Goal: Task Accomplishment & Management: Manage account settings

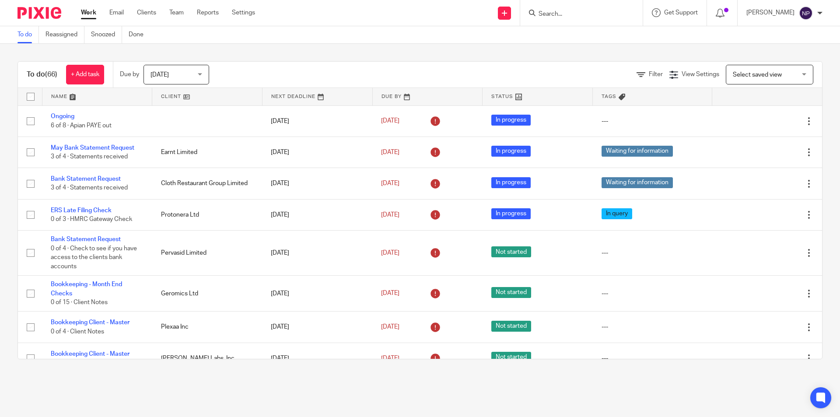
click at [565, 14] on input "Search" at bounding box center [576, 14] width 79 height 8
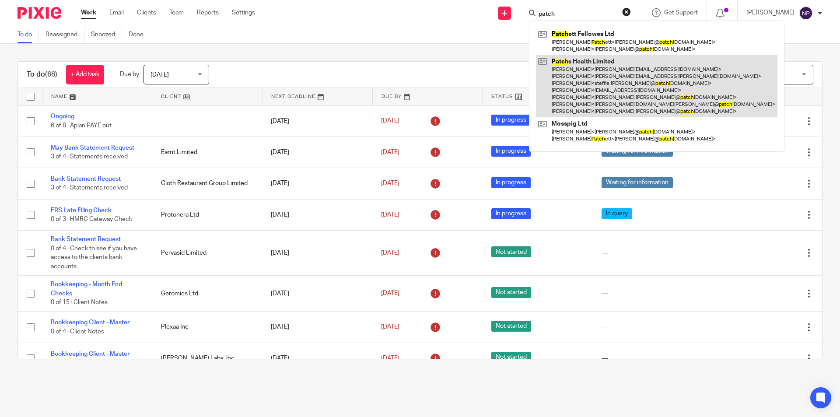
type input "patch"
click at [572, 69] on link at bounding box center [656, 86] width 241 height 63
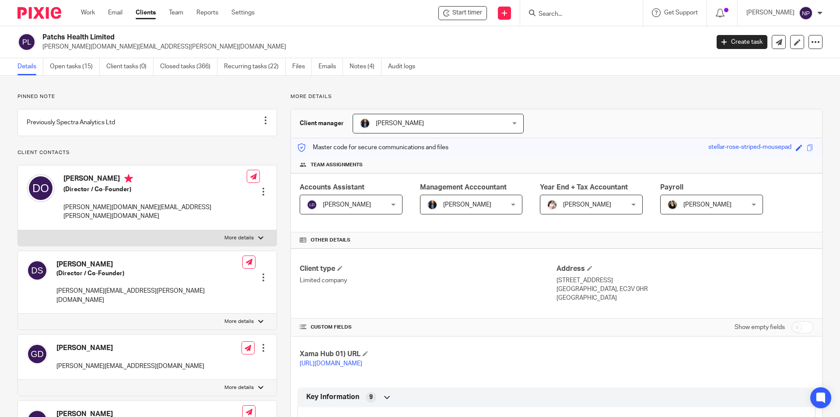
click at [87, 71] on link "Open tasks (15)" at bounding box center [75, 66] width 50 height 17
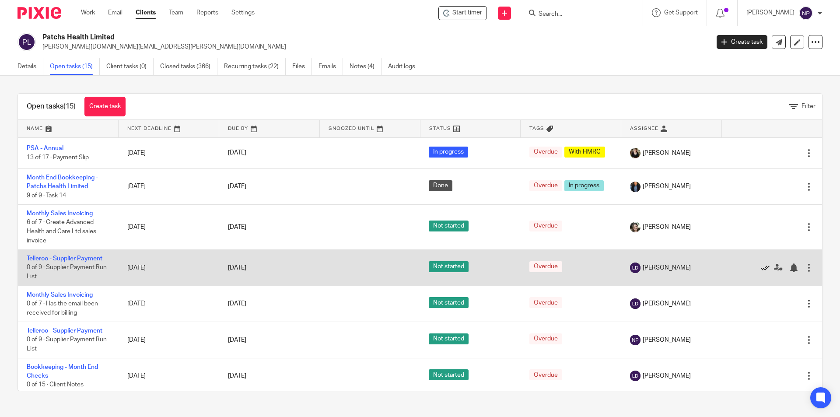
click at [760, 268] on icon at bounding box center [764, 267] width 9 height 9
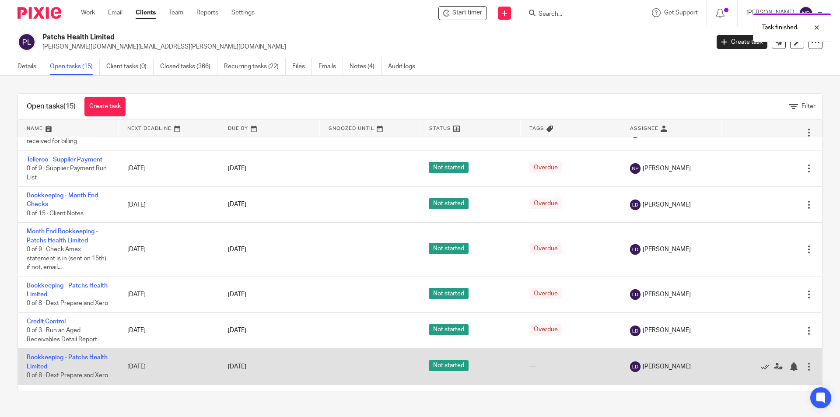
scroll to position [131, 0]
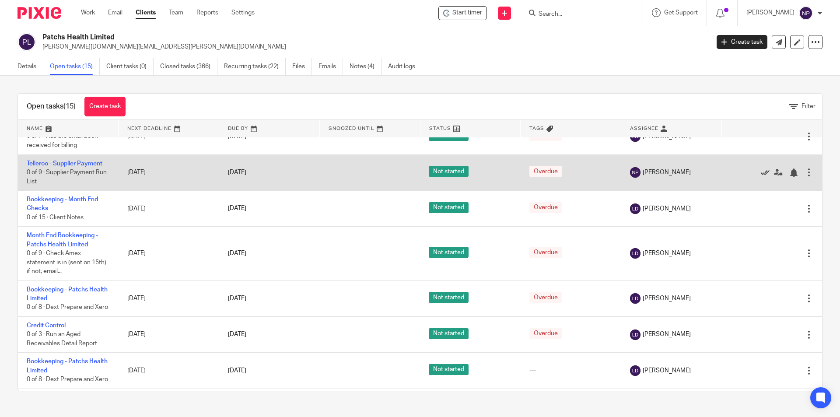
click at [760, 171] on icon at bounding box center [764, 172] width 9 height 9
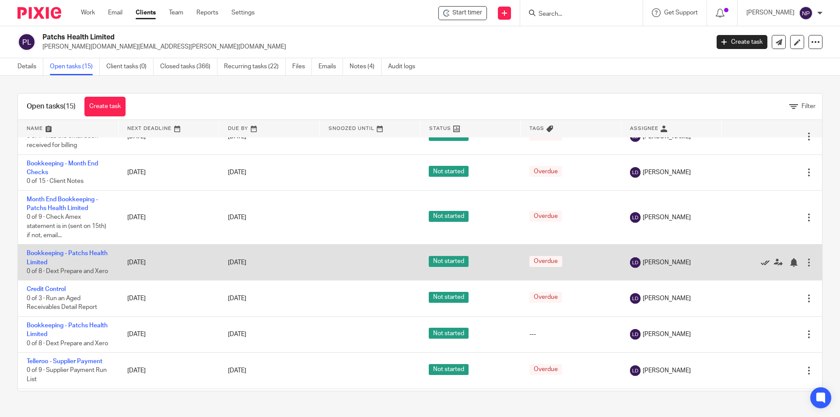
click at [760, 267] on icon at bounding box center [764, 262] width 9 height 9
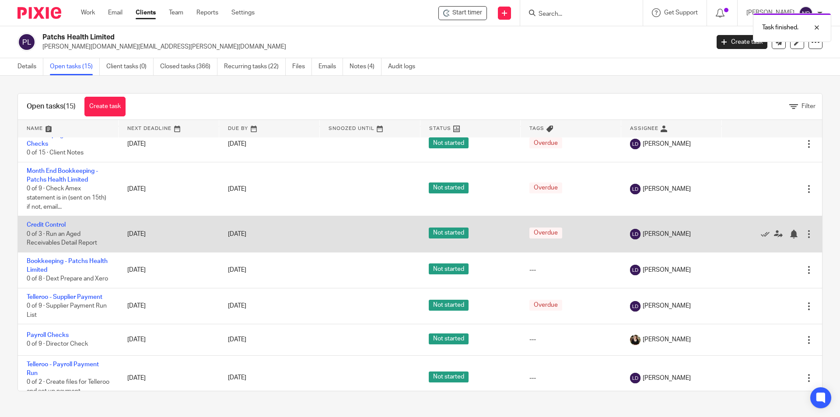
scroll to position [175, 0]
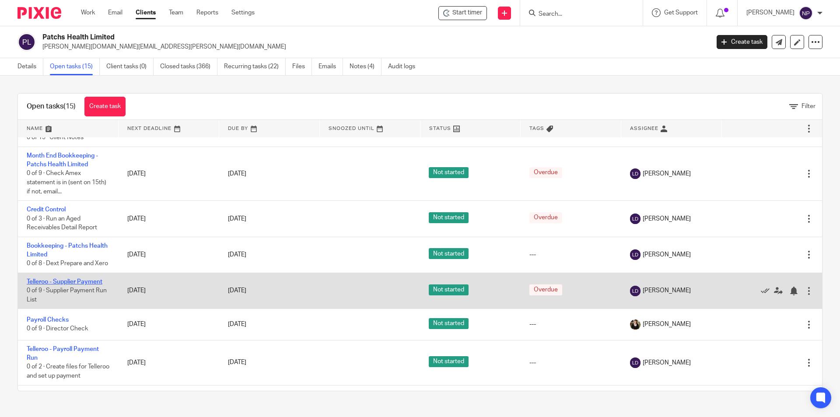
click at [89, 285] on link "Telleroo - Supplier Payment" at bounding box center [65, 282] width 76 height 6
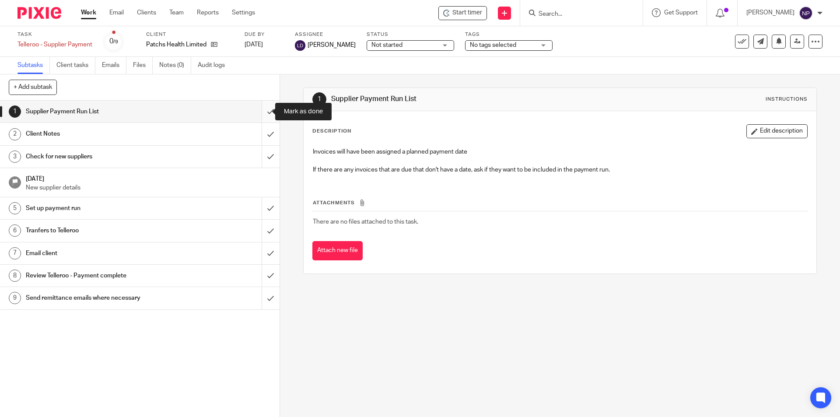
click at [266, 110] on input "submit" at bounding box center [139, 112] width 279 height 22
drag, startPoint x: 266, startPoint y: 134, endPoint x: 268, endPoint y: 141, distance: 6.8
click at [267, 136] on input "submit" at bounding box center [139, 134] width 279 height 22
click at [270, 160] on input "submit" at bounding box center [139, 157] width 279 height 22
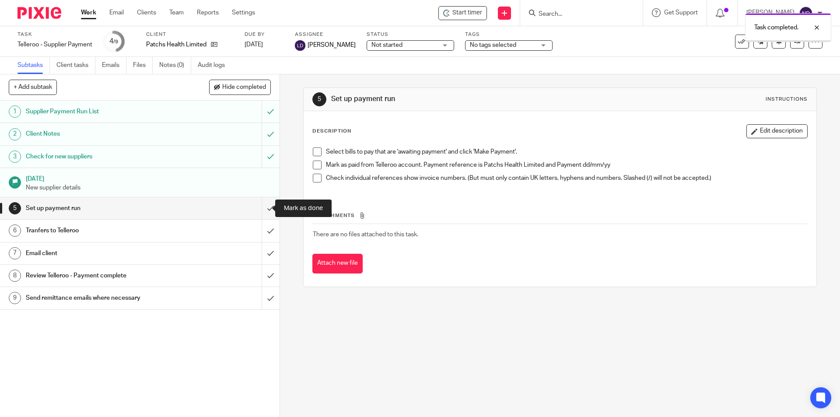
click at [262, 212] on input "submit" at bounding box center [139, 208] width 279 height 22
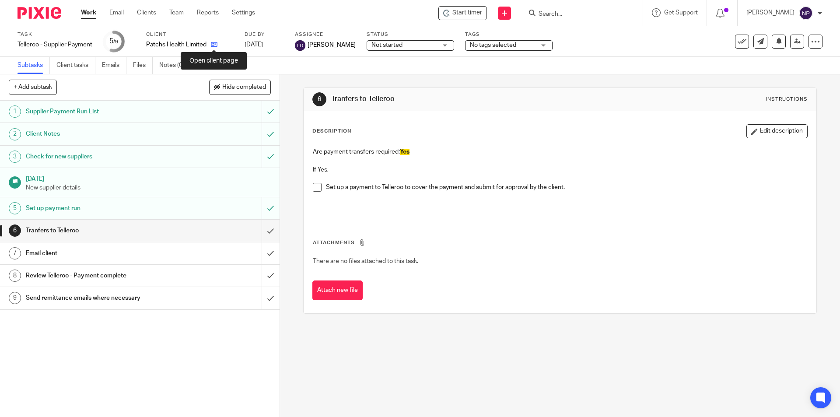
click at [215, 45] on icon at bounding box center [214, 44] width 7 height 7
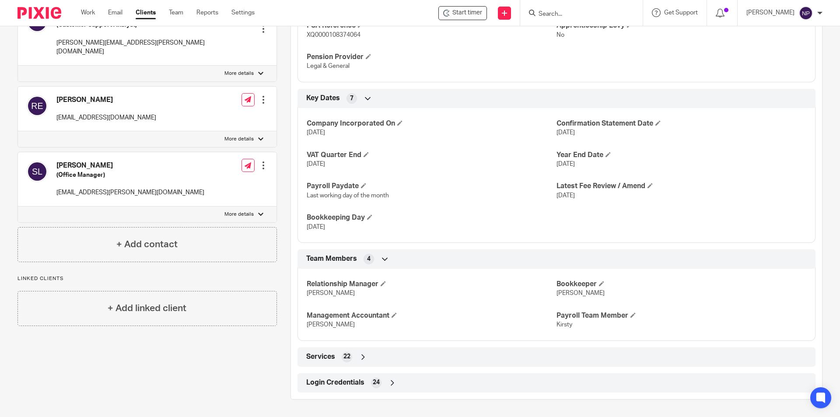
click at [424, 380] on div "Login Credentials 24" at bounding box center [556, 382] width 505 height 15
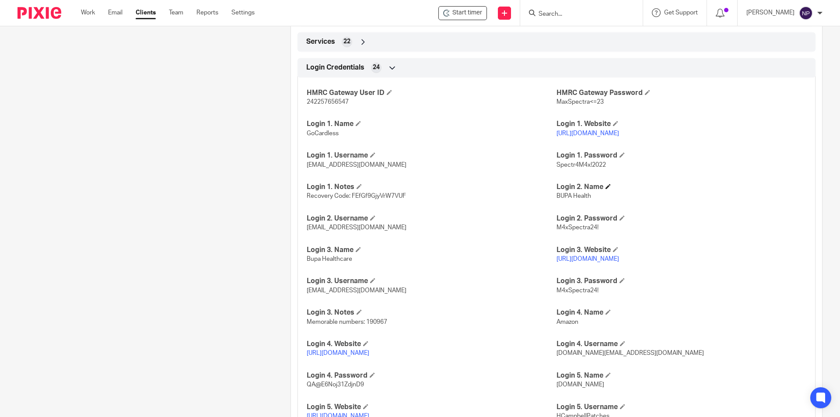
scroll to position [886, 0]
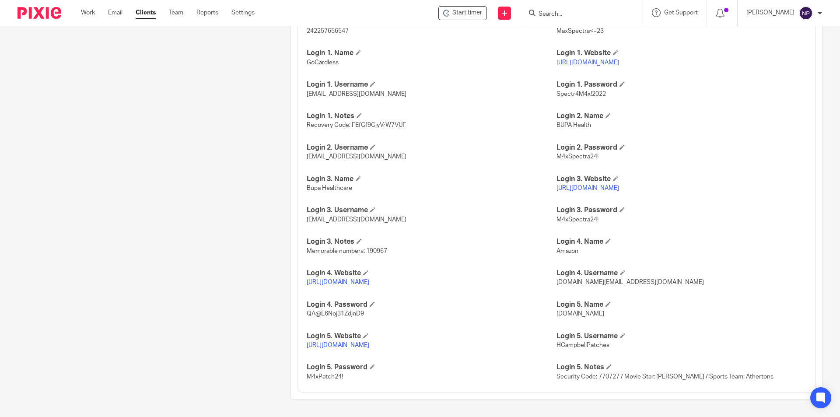
click at [586, 344] on span "HCampbellPatches" at bounding box center [582, 345] width 53 height 6
copy span "HCampbellPatches"
click at [351, 343] on link "https://www1.secure.hsbcnet.com/" at bounding box center [338, 345] width 63 height 6
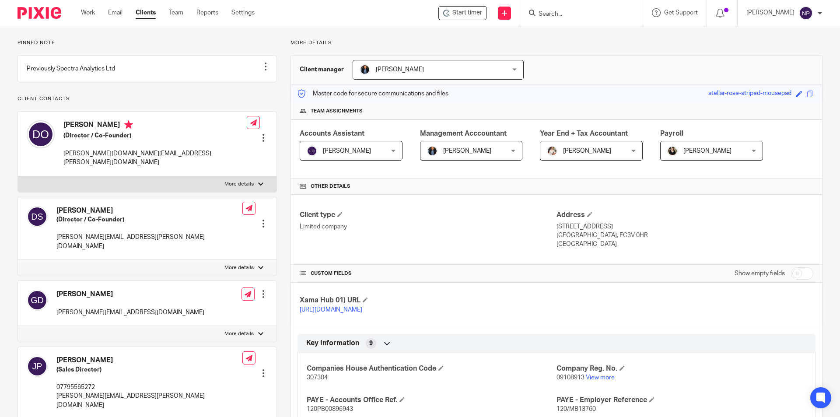
scroll to position [0, 0]
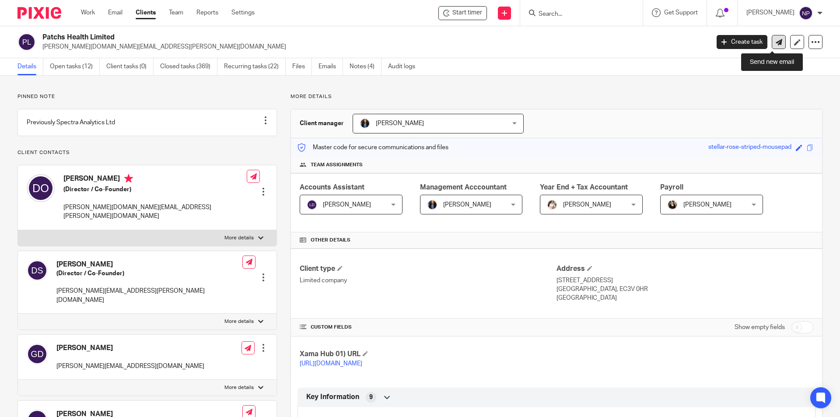
click at [771, 37] on link at bounding box center [778, 42] width 14 height 14
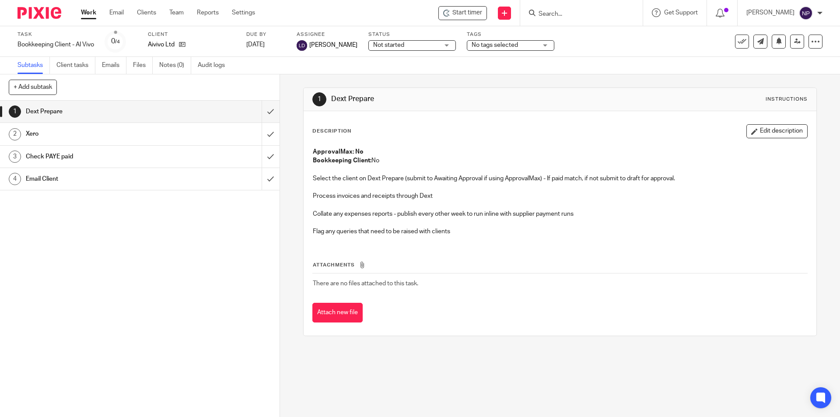
click at [93, 16] on link "Work" at bounding box center [88, 12] width 15 height 9
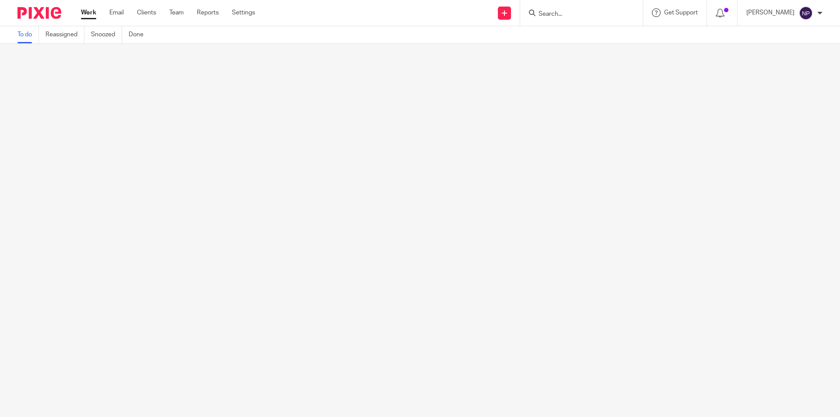
click at [178, 13] on link "Team" at bounding box center [176, 12] width 14 height 9
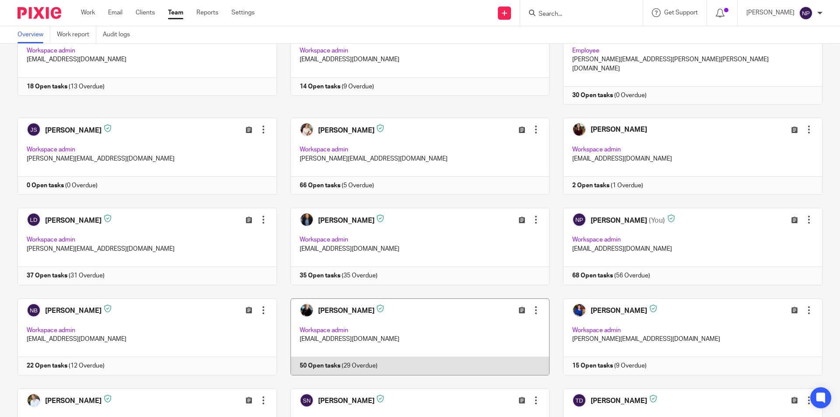
scroll to position [306, 0]
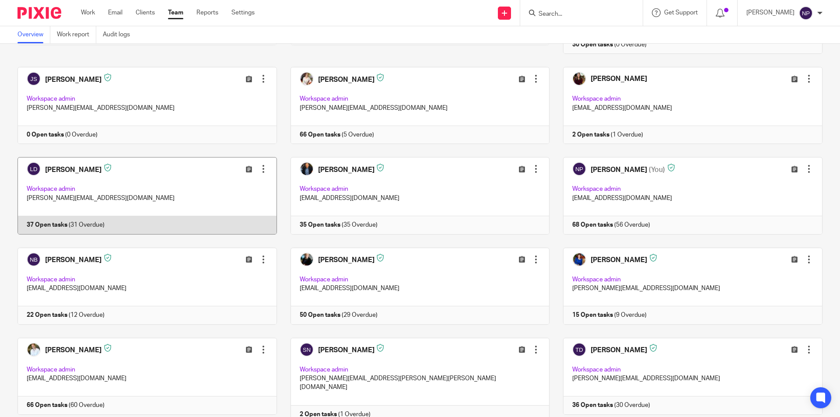
click at [107, 185] on link at bounding box center [140, 195] width 273 height 77
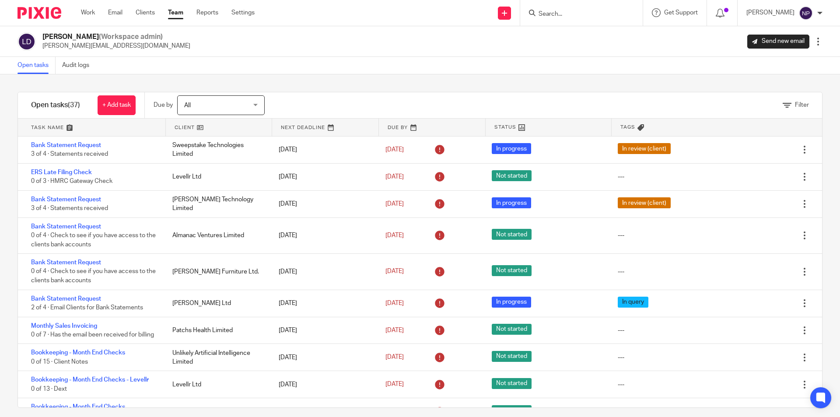
click at [93, 127] on link at bounding box center [91, 127] width 147 height 17
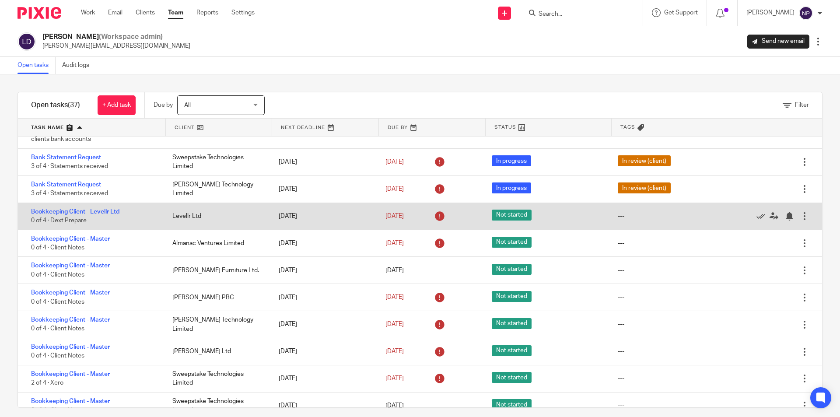
scroll to position [87, 0]
click at [756, 216] on icon at bounding box center [760, 215] width 9 height 9
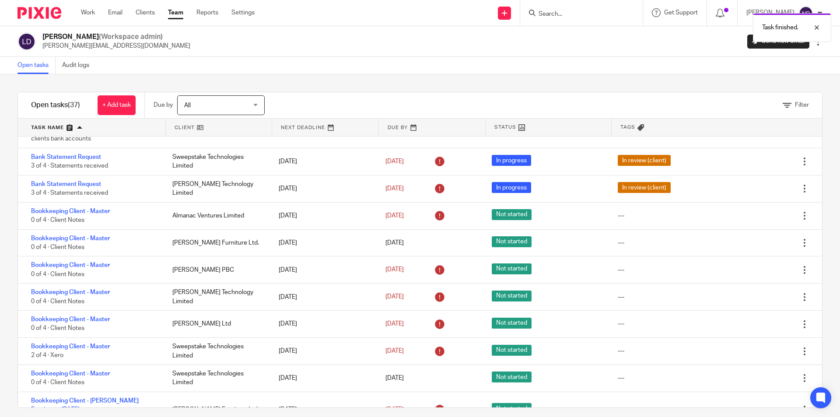
click at [756, 216] on icon at bounding box center [760, 215] width 9 height 9
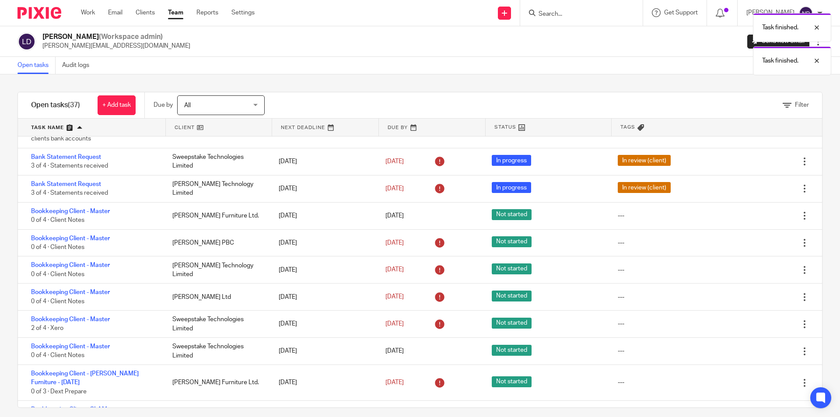
click at [756, 216] on icon at bounding box center [760, 215] width 9 height 9
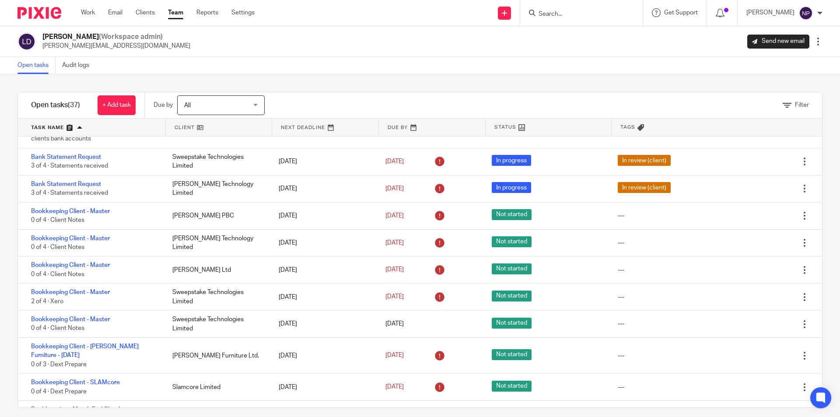
click at [756, 216] on icon at bounding box center [760, 215] width 9 height 9
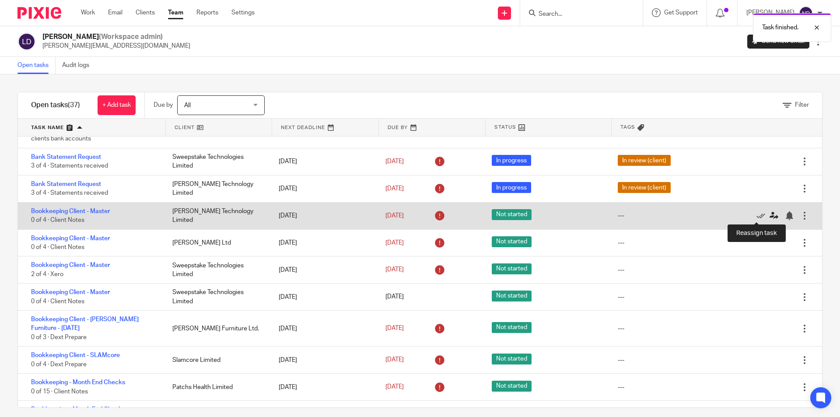
click at [769, 218] on icon at bounding box center [773, 215] width 9 height 9
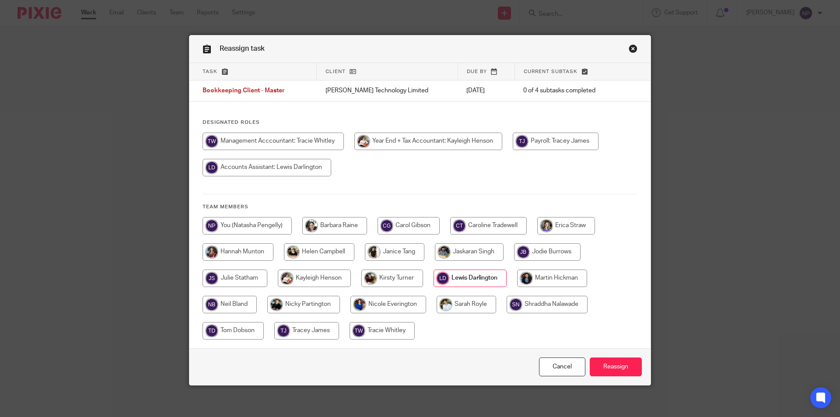
click at [272, 227] on input "radio" at bounding box center [246, 225] width 89 height 17
radio input "true"
click at [611, 365] on input "Reassign" at bounding box center [615, 366] width 52 height 19
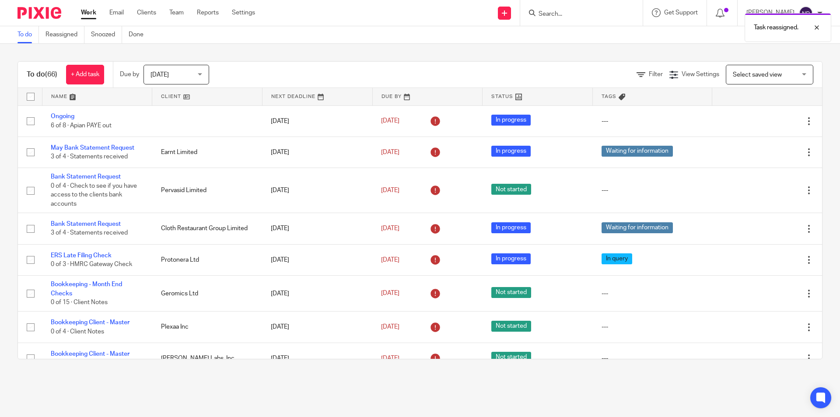
click at [88, 96] on link at bounding box center [97, 96] width 110 height 17
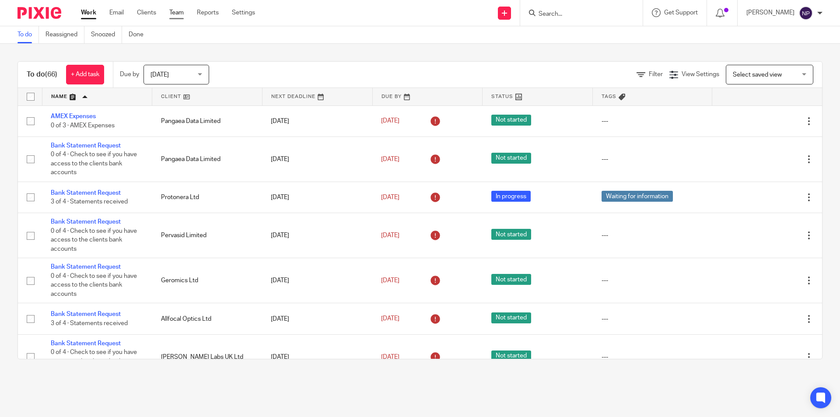
click at [182, 14] on link "Team" at bounding box center [176, 12] width 14 height 9
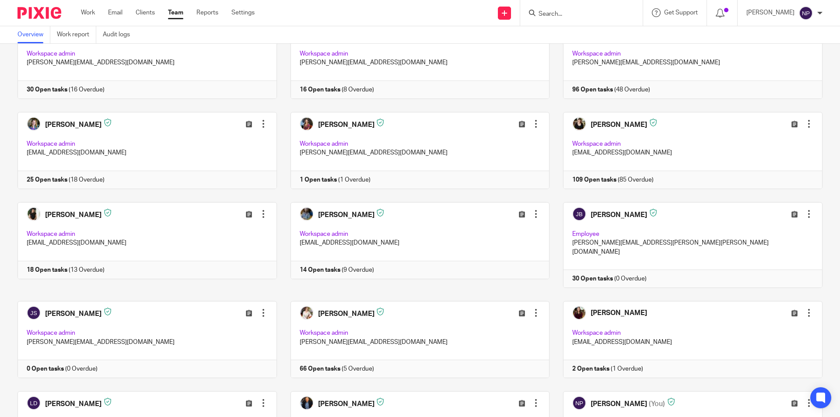
scroll to position [87, 0]
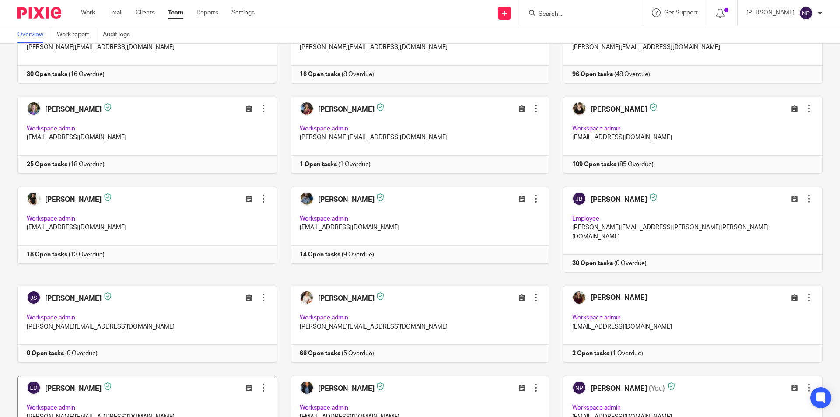
click at [161, 385] on link at bounding box center [140, 414] width 273 height 77
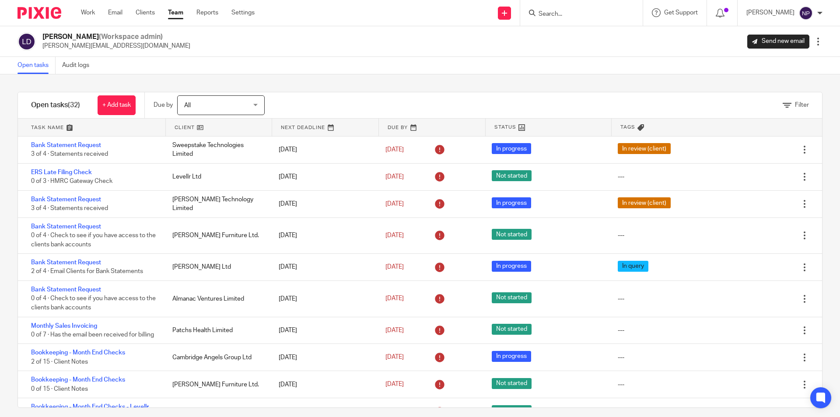
click at [102, 128] on link at bounding box center [91, 127] width 147 height 17
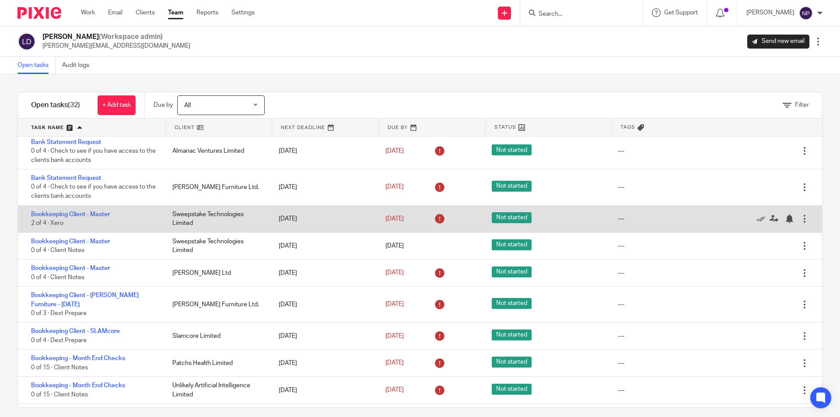
scroll to position [87, 0]
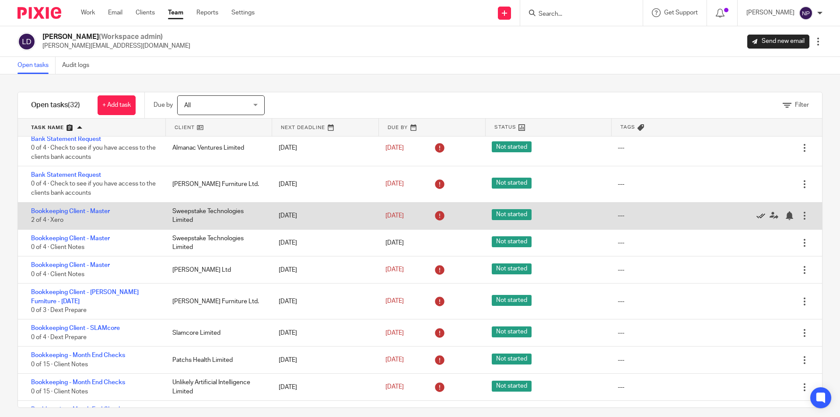
click at [756, 216] on icon at bounding box center [760, 215] width 9 height 9
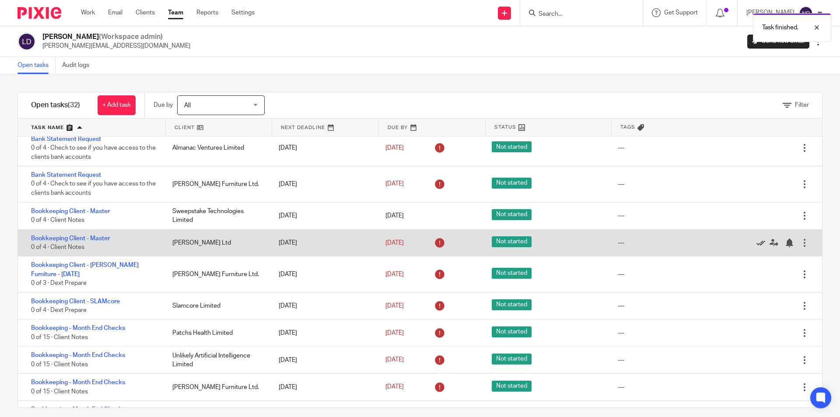
click at [756, 243] on icon at bounding box center [760, 242] width 9 height 9
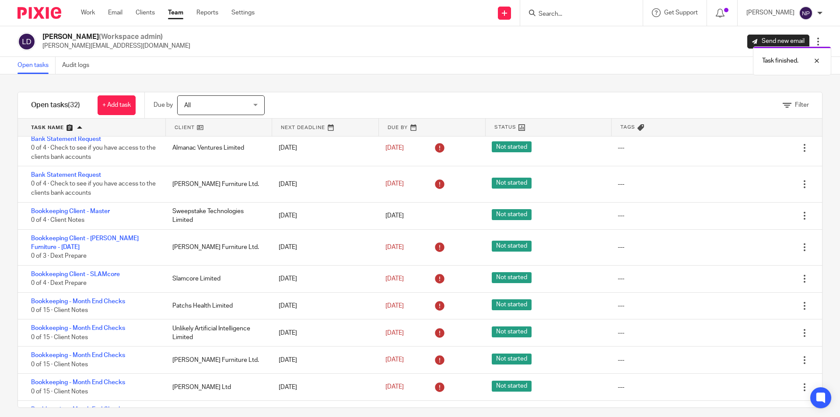
click at [756, 243] on icon at bounding box center [760, 247] width 9 height 9
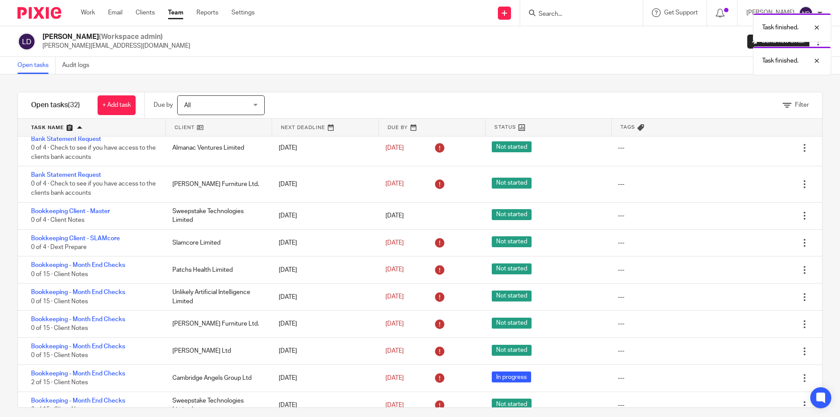
click at [756, 243] on icon at bounding box center [760, 242] width 9 height 9
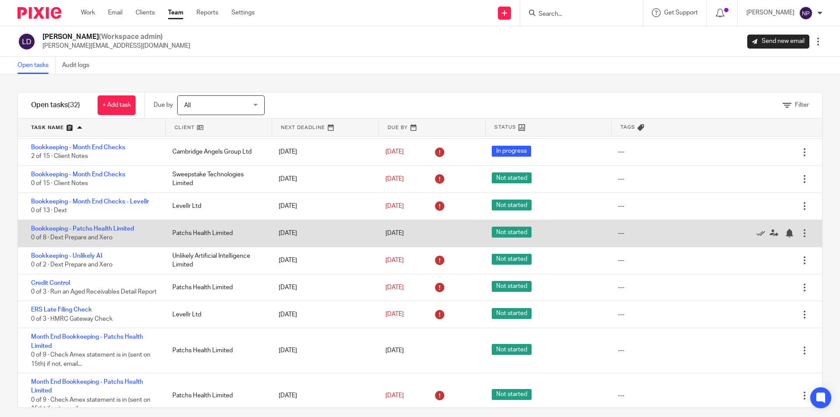
scroll to position [306, 0]
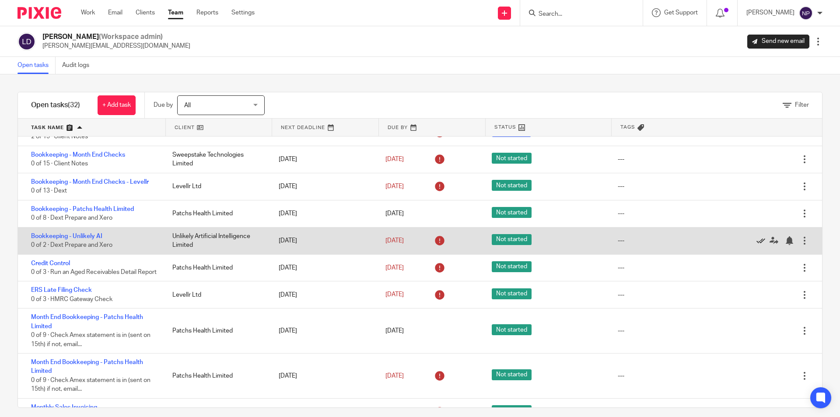
click at [756, 240] on icon at bounding box center [760, 240] width 9 height 9
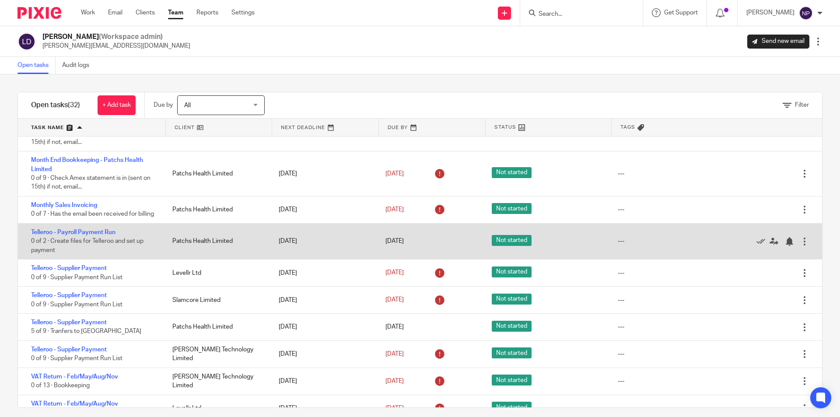
scroll to position [525, 0]
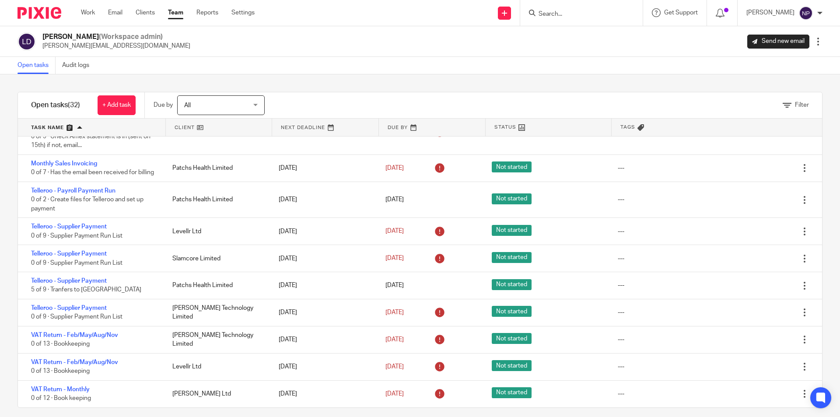
click at [106, 128] on link at bounding box center [91, 127] width 147 height 17
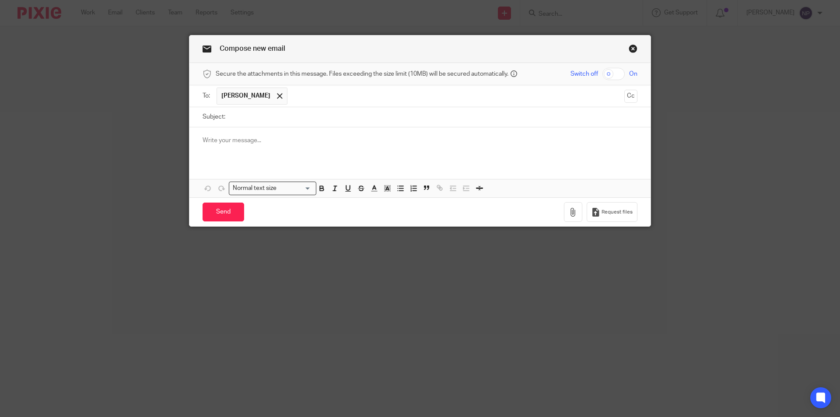
click at [285, 119] on input "Subject:" at bounding box center [434, 117] width 408 height 20
type input "Telleroo"
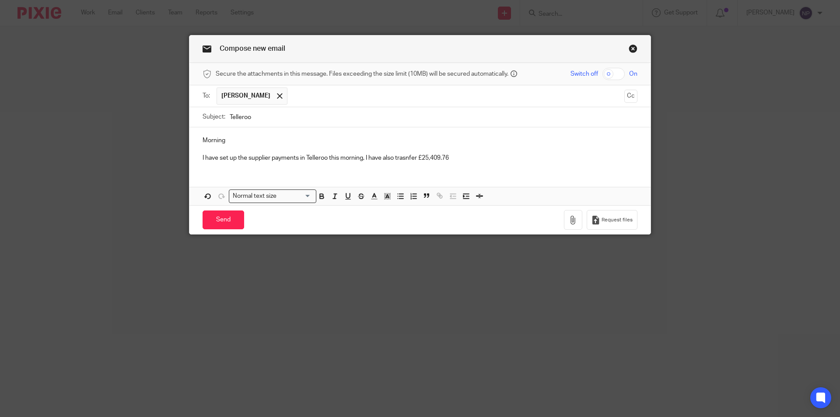
drag, startPoint x: 393, startPoint y: 159, endPoint x: 399, endPoint y: 158, distance: 5.7
click at [460, 159] on p "I have set up the supplier payments in Telleroo this morning, I have also trans…" at bounding box center [419, 157] width 435 height 9
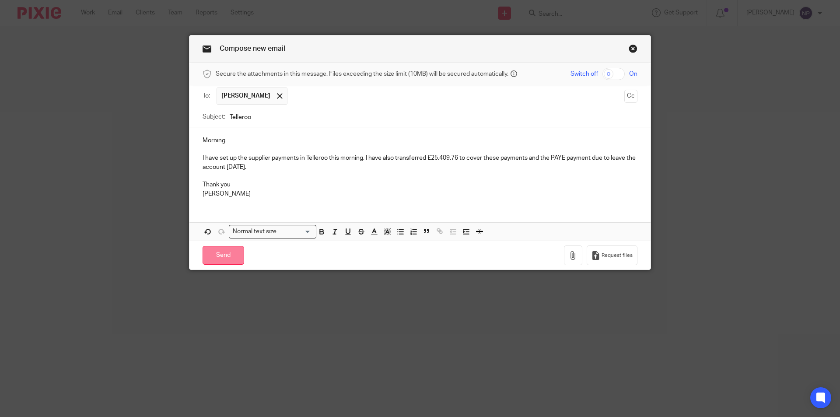
click at [212, 258] on input "Send" at bounding box center [223, 255] width 42 height 19
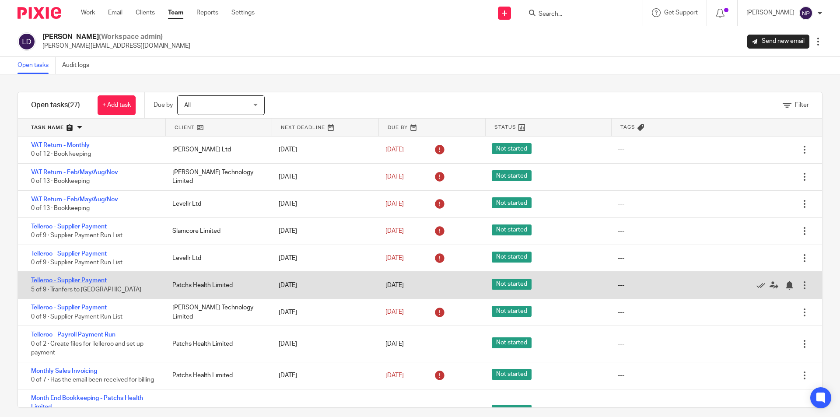
click at [100, 282] on link "Telleroo - Supplier Payment" at bounding box center [69, 280] width 76 height 6
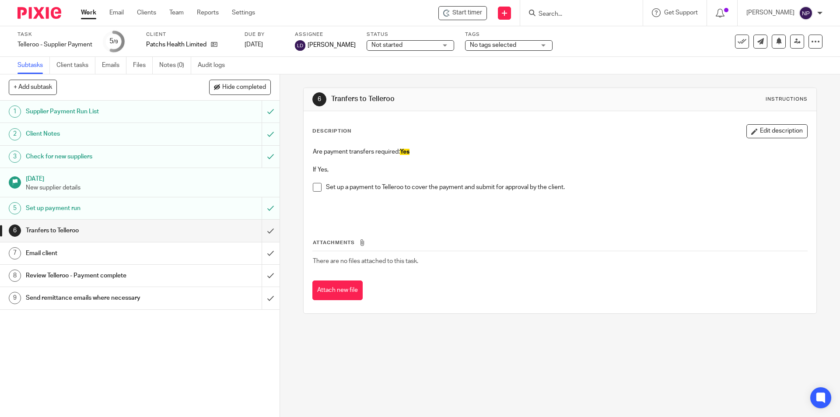
click at [316, 186] on span at bounding box center [317, 187] width 9 height 9
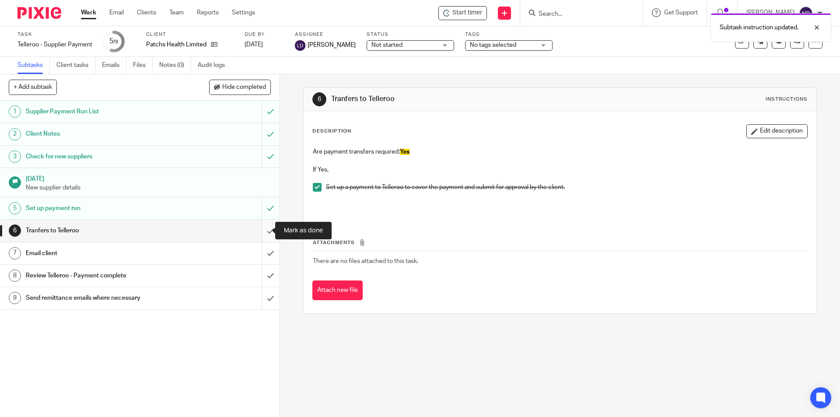
click at [258, 230] on input "submit" at bounding box center [139, 231] width 279 height 22
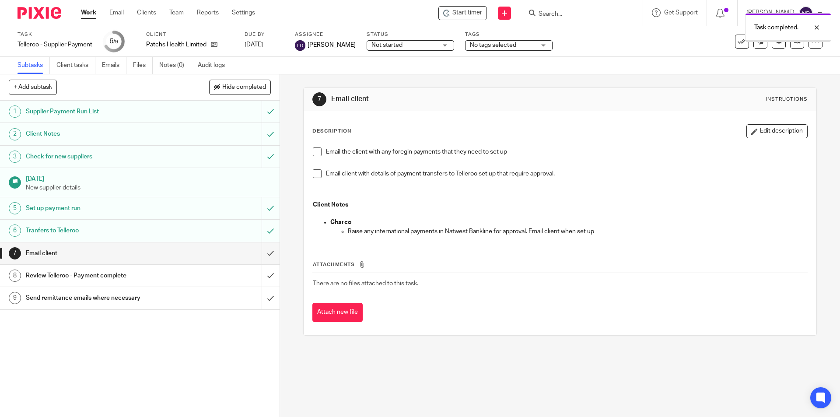
click at [264, 253] on input "submit" at bounding box center [139, 253] width 279 height 22
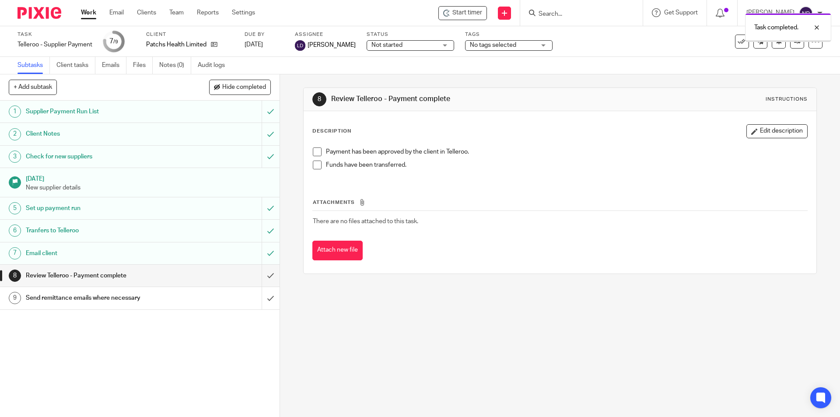
click at [404, 47] on span "Not started" at bounding box center [404, 45] width 66 height 9
click at [397, 80] on li "In progress" at bounding box center [408, 77] width 87 height 18
click at [541, 40] on div "Task completed." at bounding box center [625, 25] width 411 height 33
click at [537, 44] on div "No tags selected" at bounding box center [508, 45] width 87 height 10
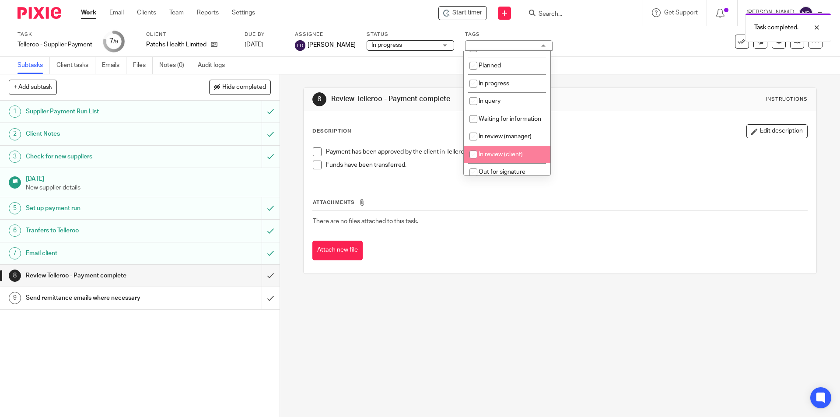
scroll to position [44, 0]
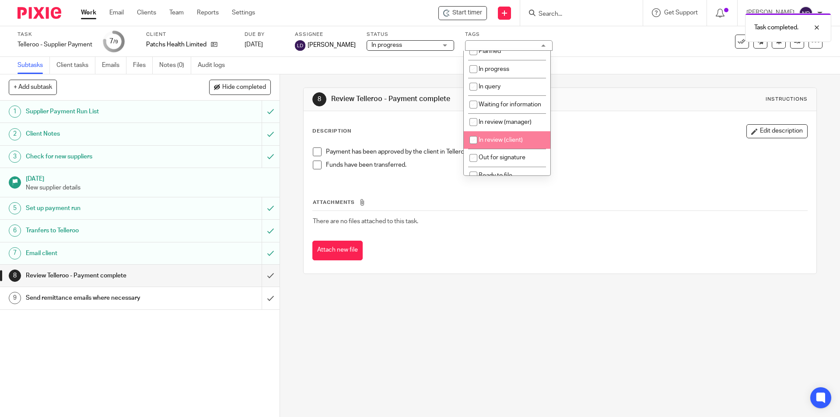
click at [513, 143] on span "In review (client)" at bounding box center [500, 140] width 44 height 6
checkbox input "true"
click at [301, 45] on img at bounding box center [300, 45] width 10 height 10
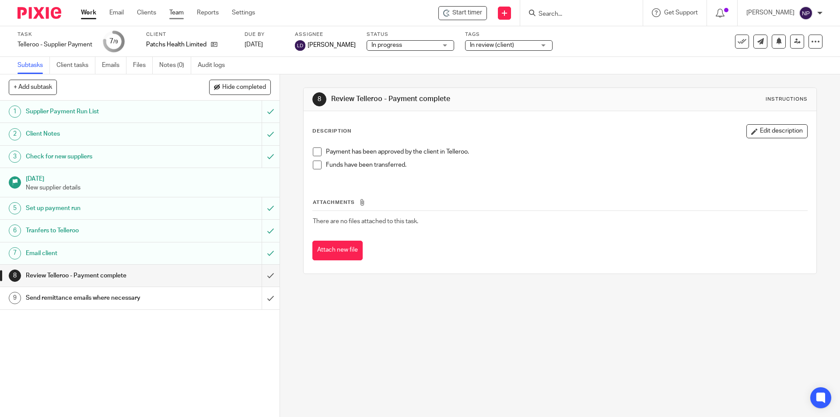
click at [178, 8] on link "Team" at bounding box center [176, 12] width 14 height 9
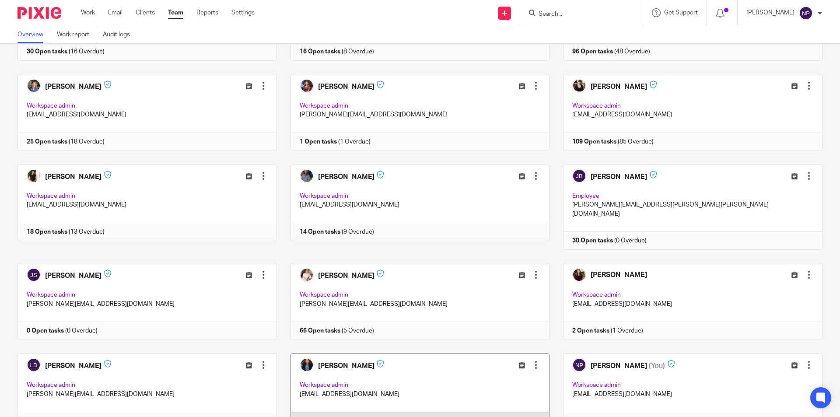
scroll to position [175, 0]
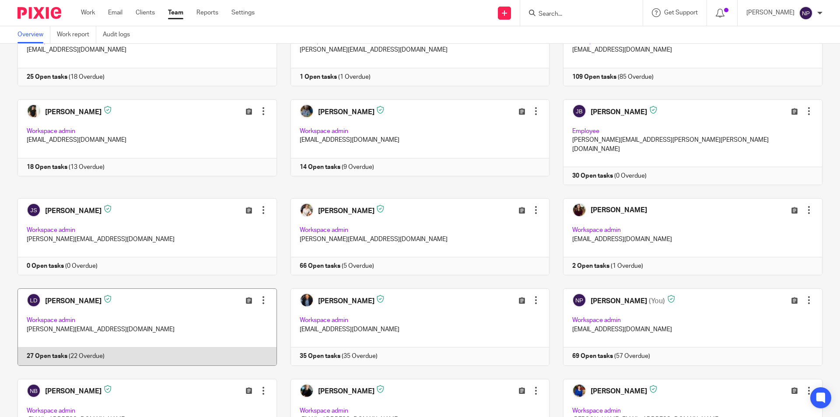
click at [148, 318] on link at bounding box center [140, 326] width 273 height 77
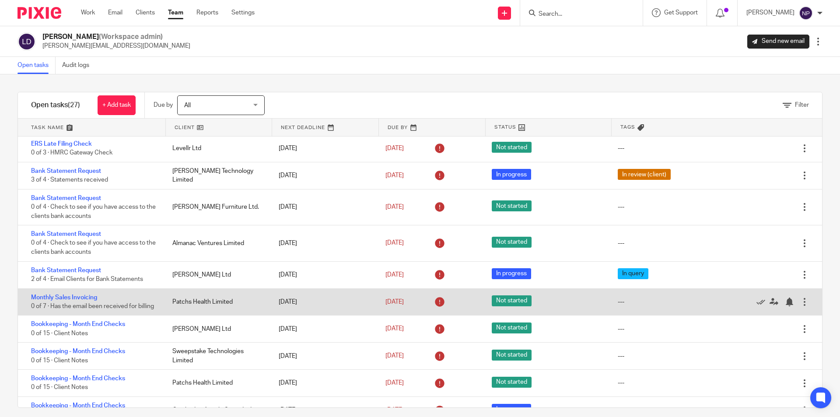
scroll to position [44, 0]
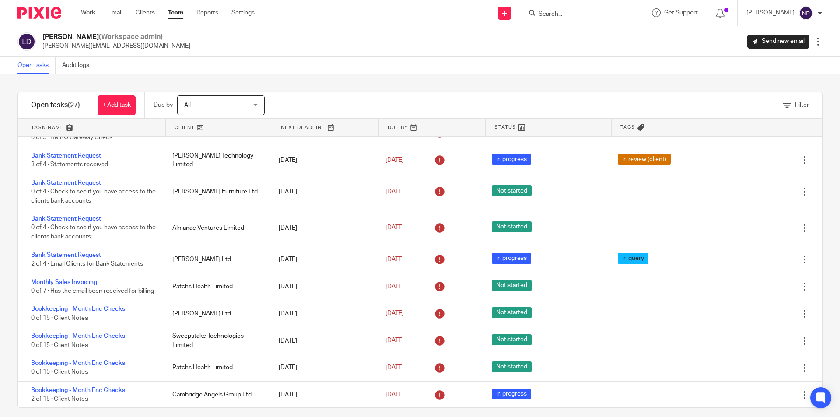
click at [98, 127] on link at bounding box center [91, 127] width 147 height 17
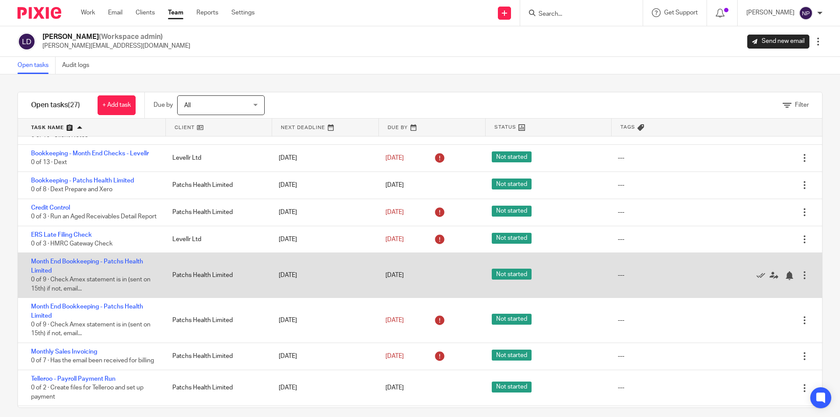
scroll to position [350, 0]
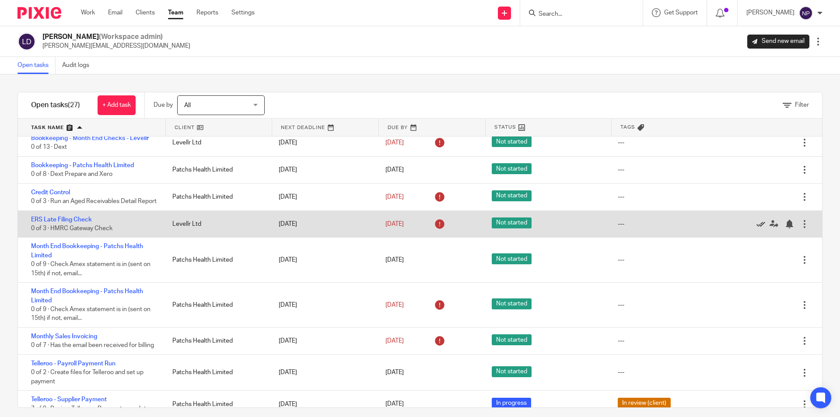
click at [756, 228] on icon at bounding box center [760, 224] width 9 height 9
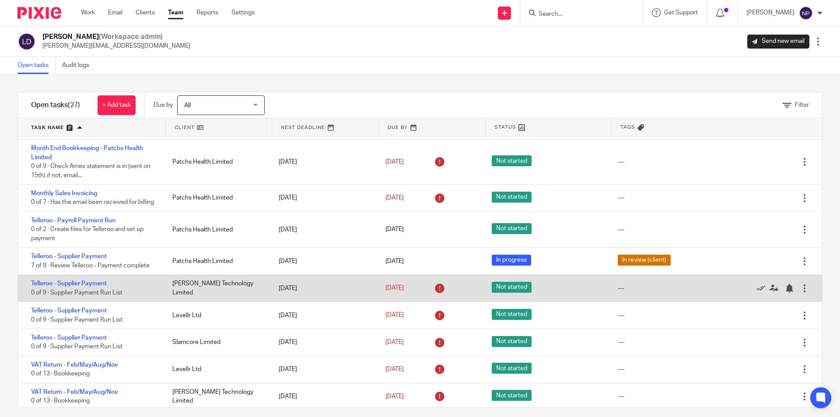
scroll to position [481, 0]
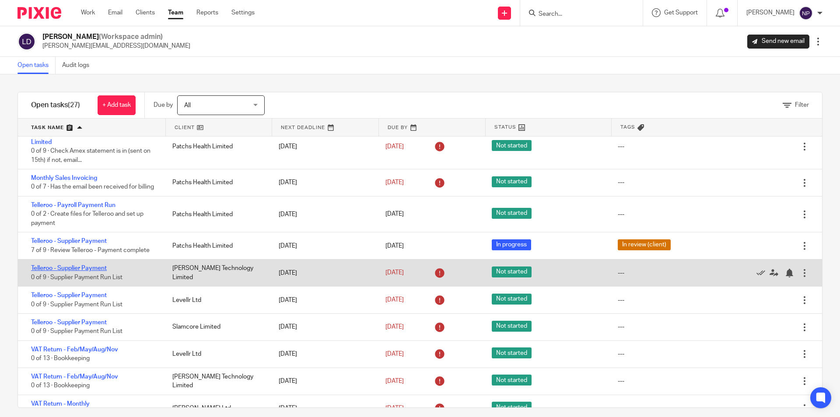
click at [94, 271] on link "Telleroo - Supplier Payment" at bounding box center [69, 268] width 76 height 6
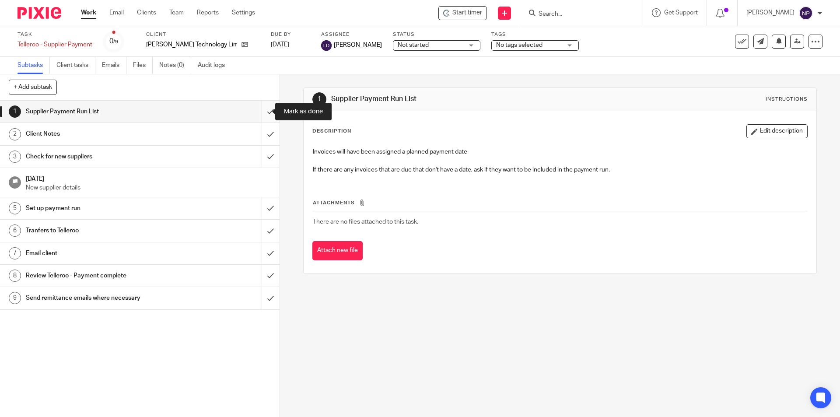
click at [265, 110] on input "submit" at bounding box center [139, 112] width 279 height 22
click at [255, 140] on input "submit" at bounding box center [139, 134] width 279 height 22
click at [266, 158] on input "submit" at bounding box center [139, 157] width 279 height 22
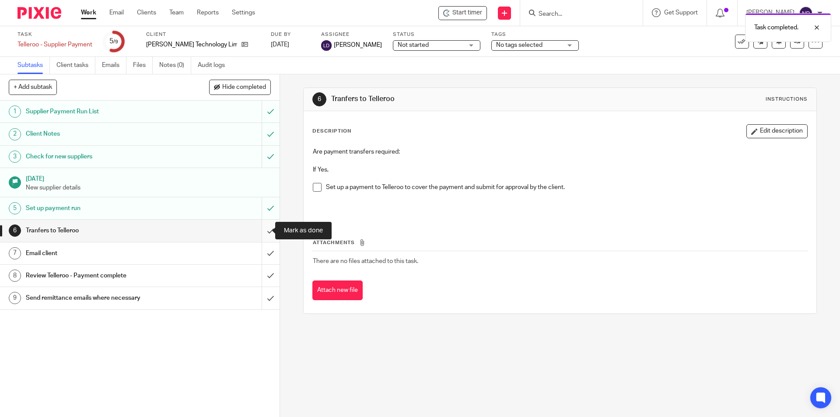
click at [269, 230] on input "submit" at bounding box center [139, 231] width 279 height 22
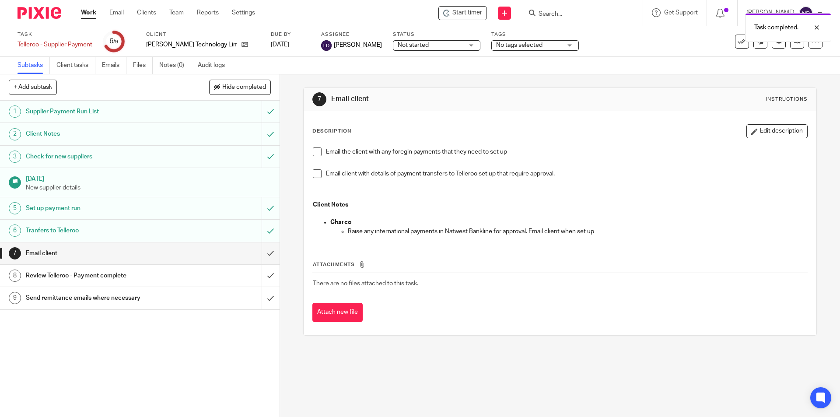
click at [402, 43] on span "Not started" at bounding box center [431, 45] width 66 height 9
click at [402, 84] on li "In progress" at bounding box center [408, 77] width 87 height 18
click at [503, 46] on span "No tags selected" at bounding box center [519, 45] width 46 height 6
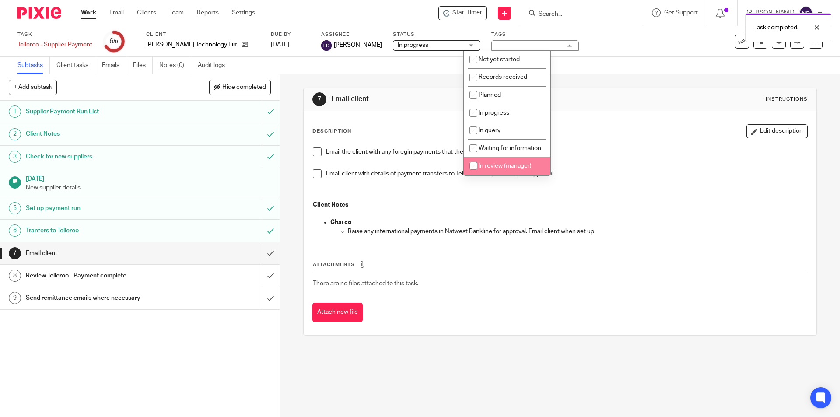
scroll to position [44, 0]
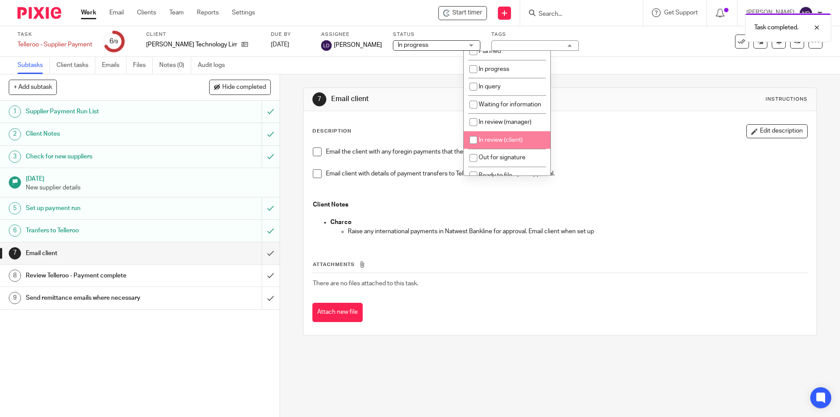
click at [503, 149] on li "In review (client)" at bounding box center [507, 140] width 87 height 18
checkbox input "true"
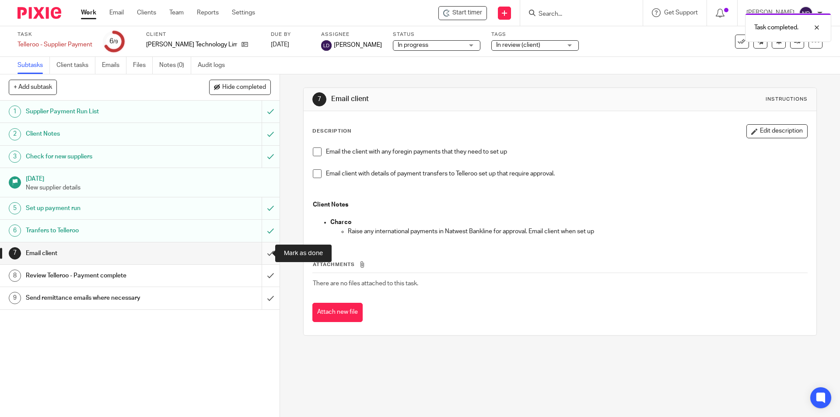
click at [268, 251] on input "submit" at bounding box center [139, 253] width 279 height 22
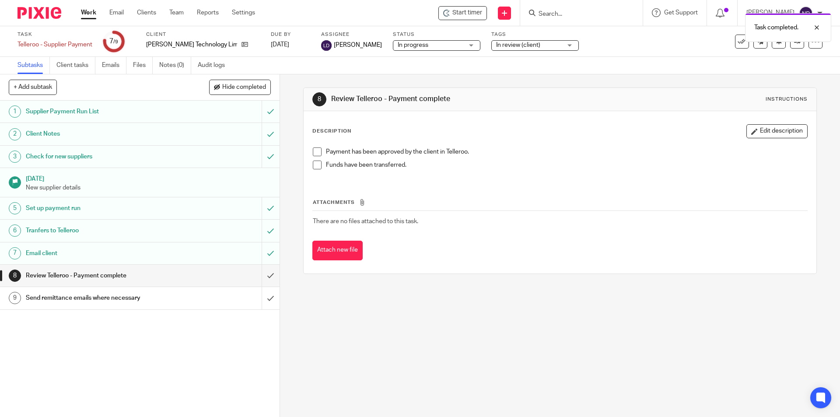
click at [185, 13] on ul "Work Email Clients Team Reports Settings" at bounding box center [174, 12] width 187 height 9
click at [178, 14] on link "Team" at bounding box center [176, 12] width 14 height 9
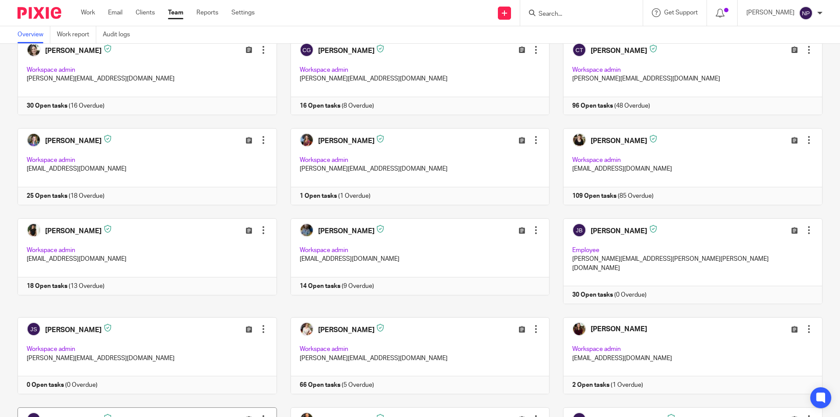
scroll to position [175, 0]
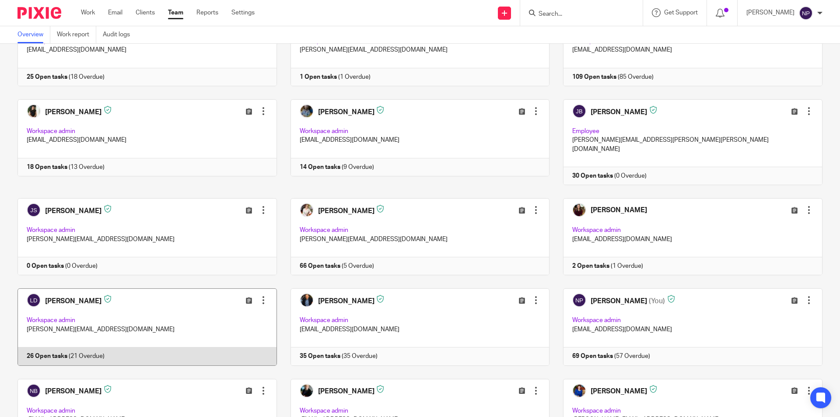
click at [163, 320] on link at bounding box center [140, 326] width 273 height 77
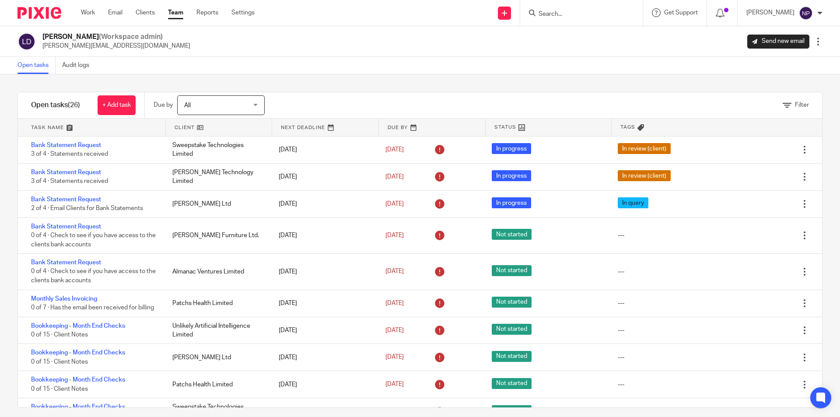
click at [70, 122] on link at bounding box center [91, 127] width 147 height 17
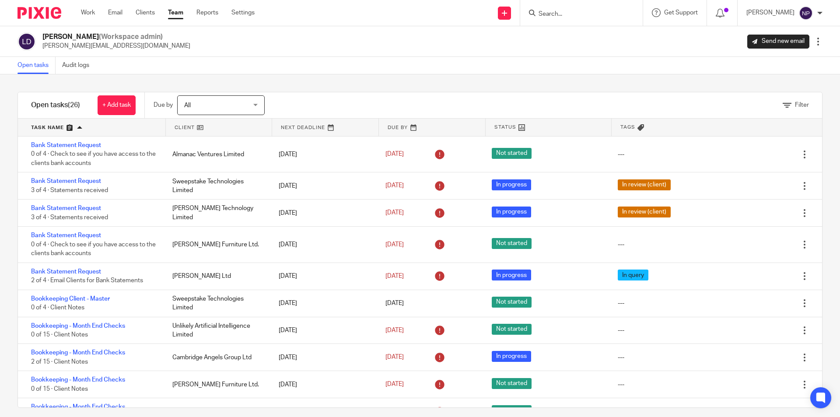
click at [97, 120] on link at bounding box center [91, 127] width 147 height 17
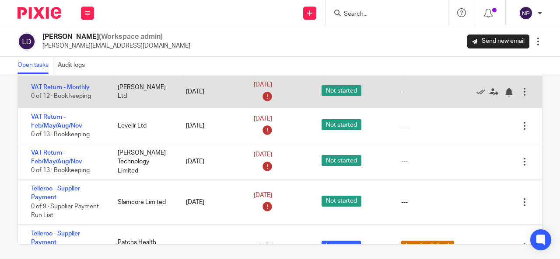
click at [520, 92] on div at bounding box center [524, 91] width 9 height 9
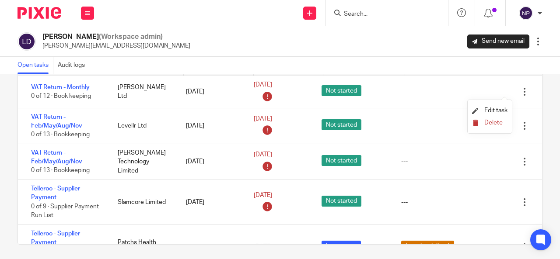
click at [496, 125] on span "Delete" at bounding box center [493, 123] width 18 height 6
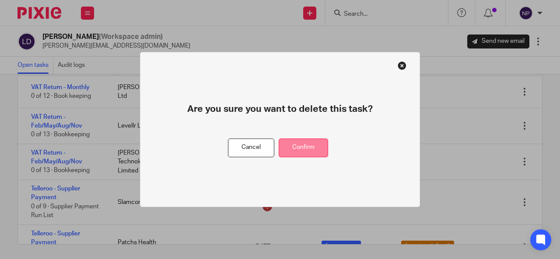
click at [326, 146] on button "Confirm" at bounding box center [303, 148] width 49 height 19
